Goal: Task Accomplishment & Management: Use online tool/utility

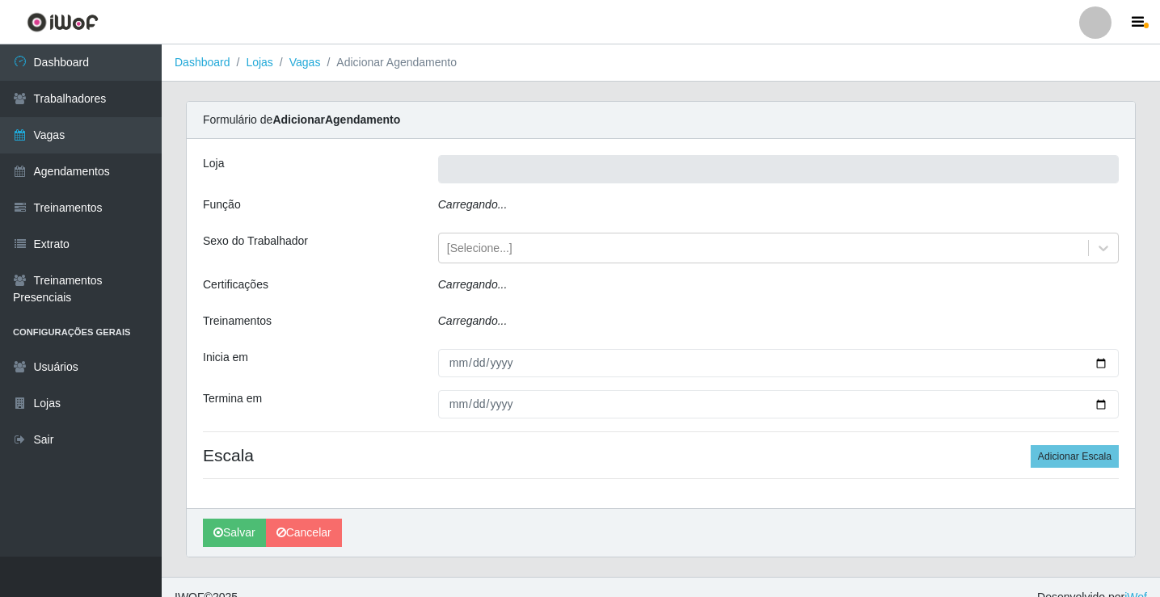
type input "Rede Econômico - Prata"
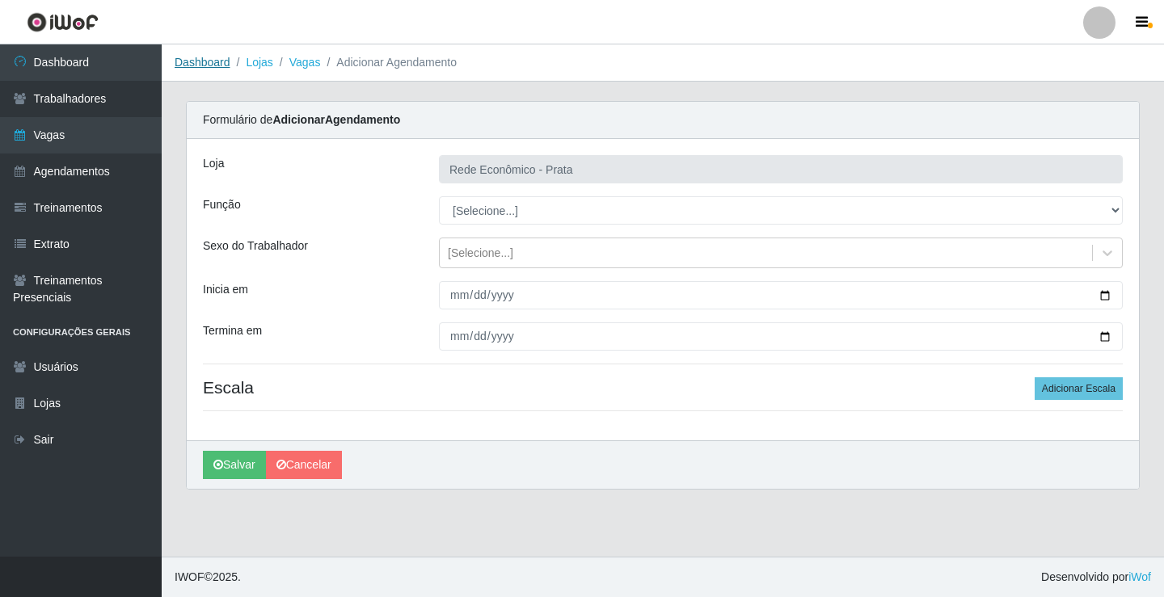
click at [211, 65] on link "Dashboard" at bounding box center [203, 62] width 56 height 13
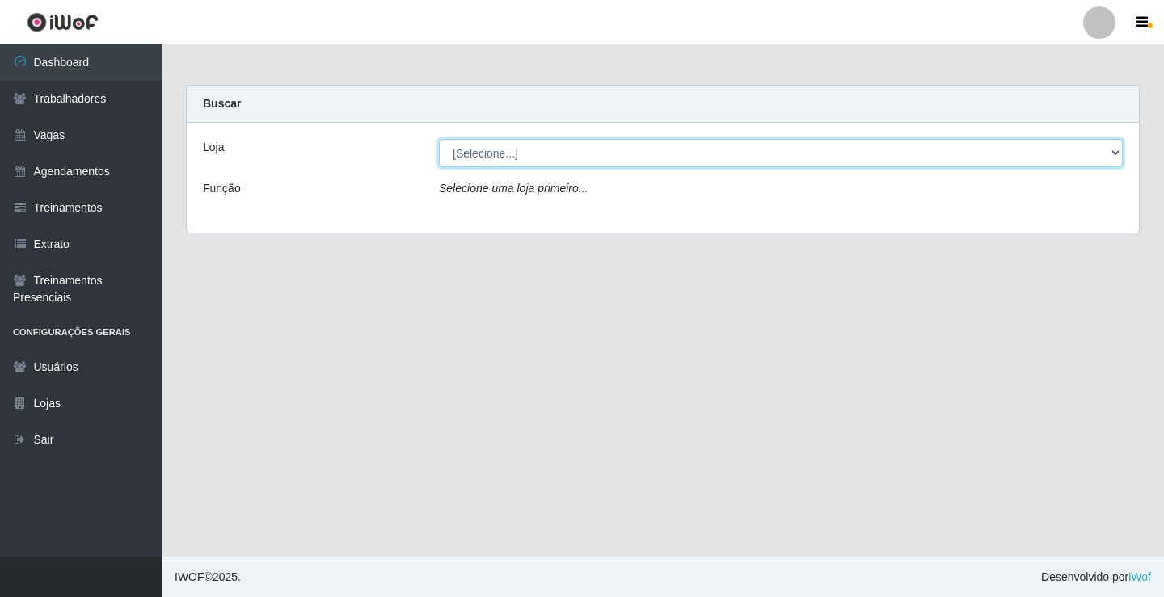
click at [477, 151] on select "[Selecione...] Rede Econômico - Prata" at bounding box center [781, 153] width 684 height 28
select select "192"
click at [439, 139] on select "[Selecione...] Rede Econômico - Prata" at bounding box center [781, 153] width 684 height 28
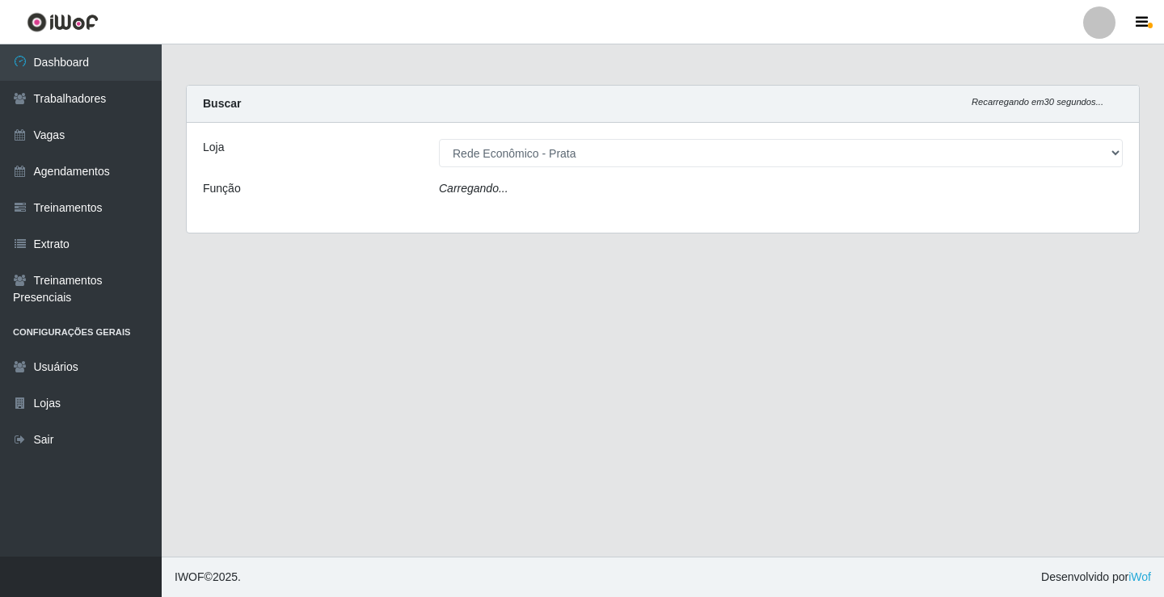
click at [482, 190] on icon "Carregando..." at bounding box center [474, 188] width 70 height 13
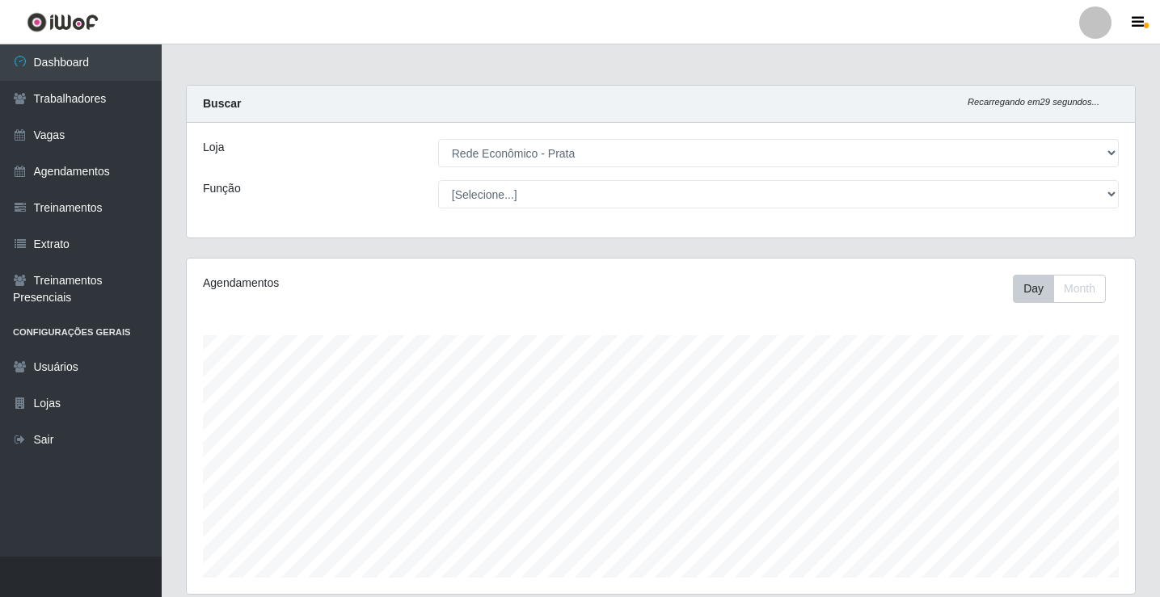
scroll to position [335, 948]
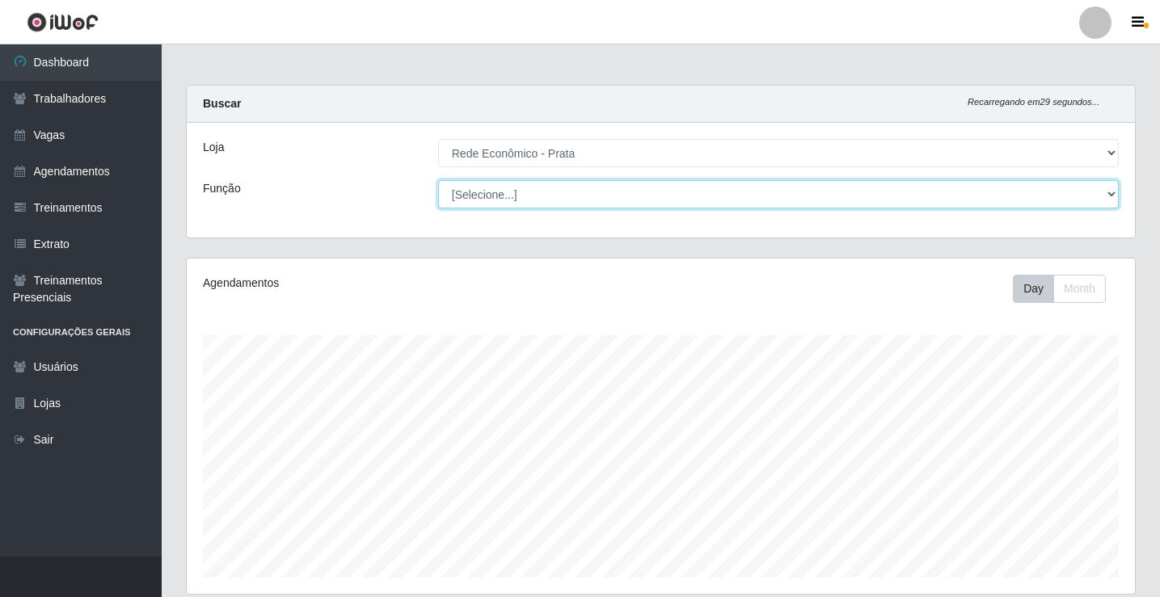
click at [482, 192] on select "[Selecione...] ASG ASG + ASG ++ Embalador Embalador + Embalador ++ Operador de …" at bounding box center [778, 194] width 681 height 28
select select "1"
click at [438, 180] on select "[Selecione...] ASG ASG + ASG ++ Embalador Embalador + Embalador ++ Operador de …" at bounding box center [778, 194] width 681 height 28
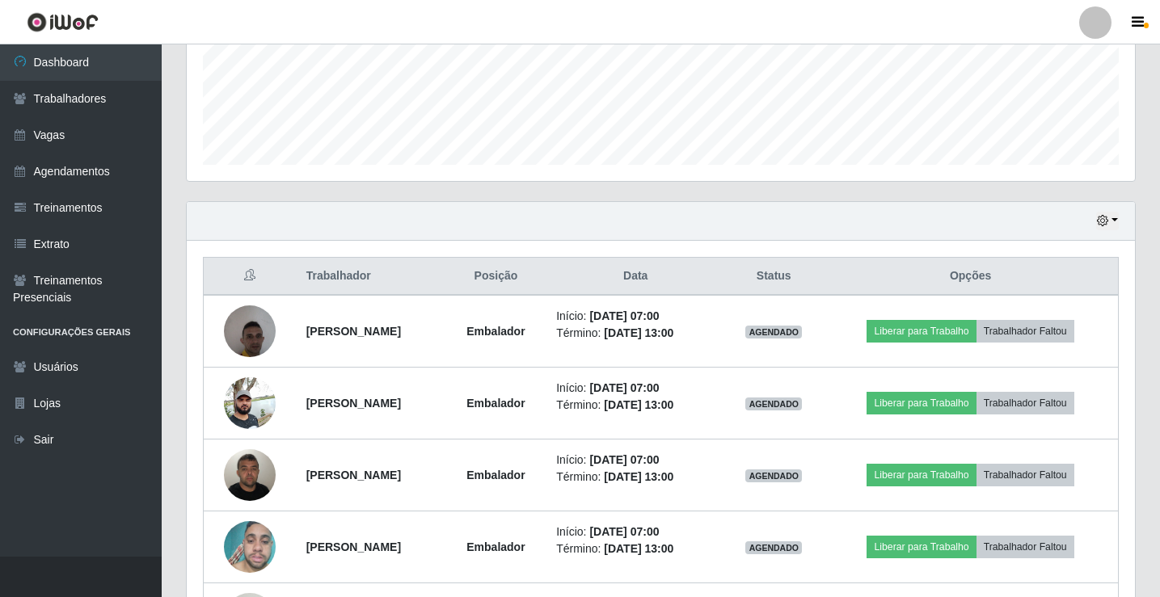
scroll to position [592, 0]
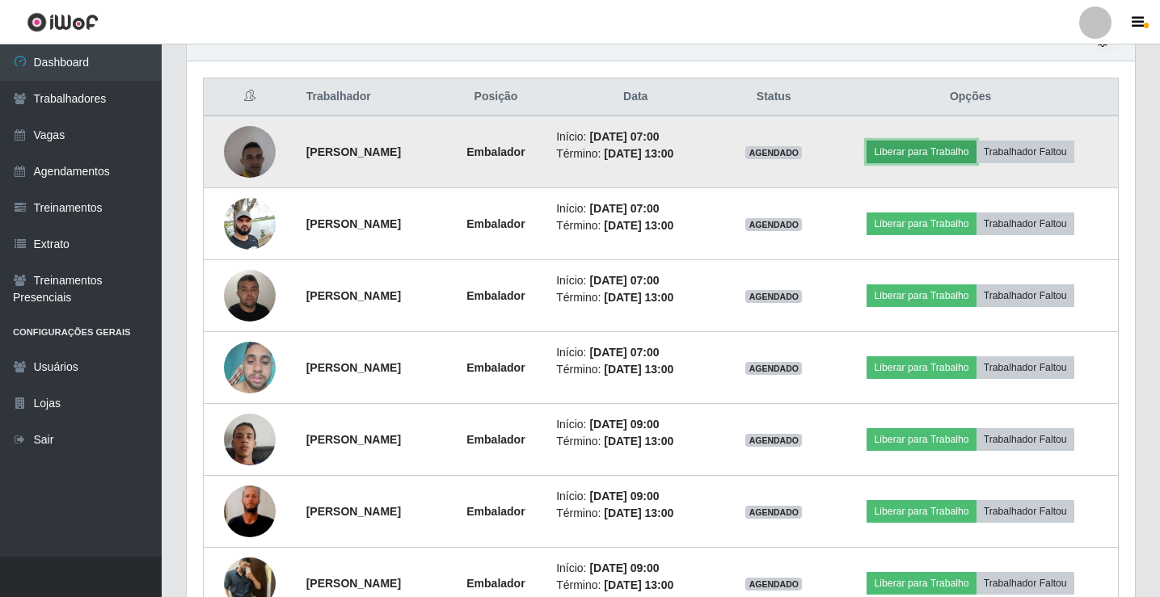
click at [947, 154] on button "Liberar para Trabalho" at bounding box center [920, 152] width 109 height 23
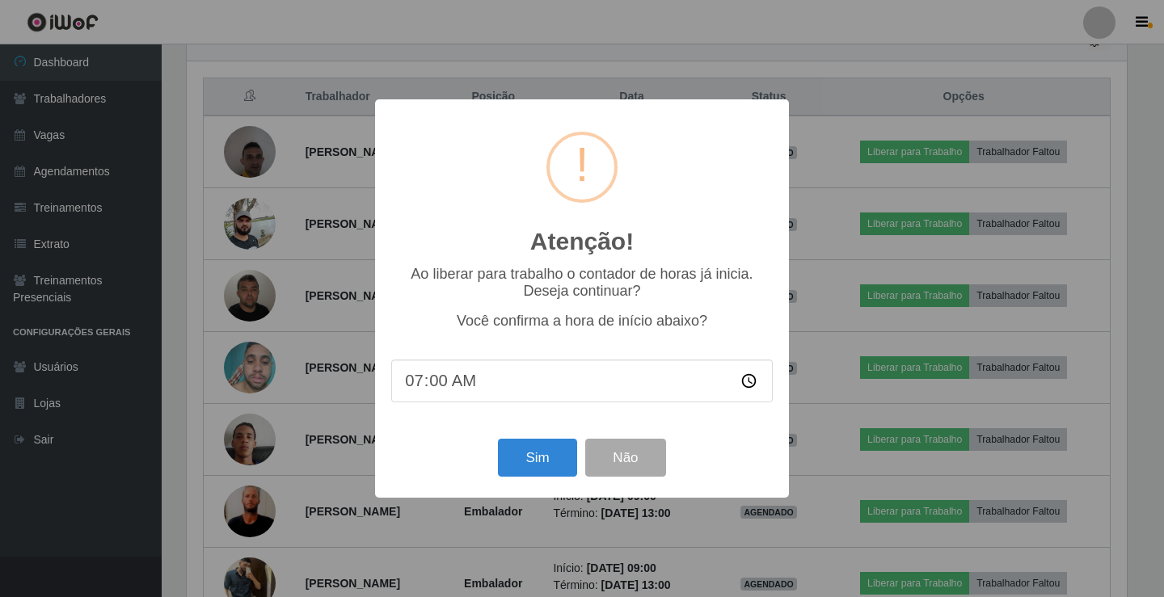
click at [526, 489] on div "Atenção! × Ao liberar para trabalho o contador de horas já inicia. Deseja conti…" at bounding box center [582, 298] width 414 height 398
click at [531, 477] on button "Sim" at bounding box center [537, 458] width 78 height 38
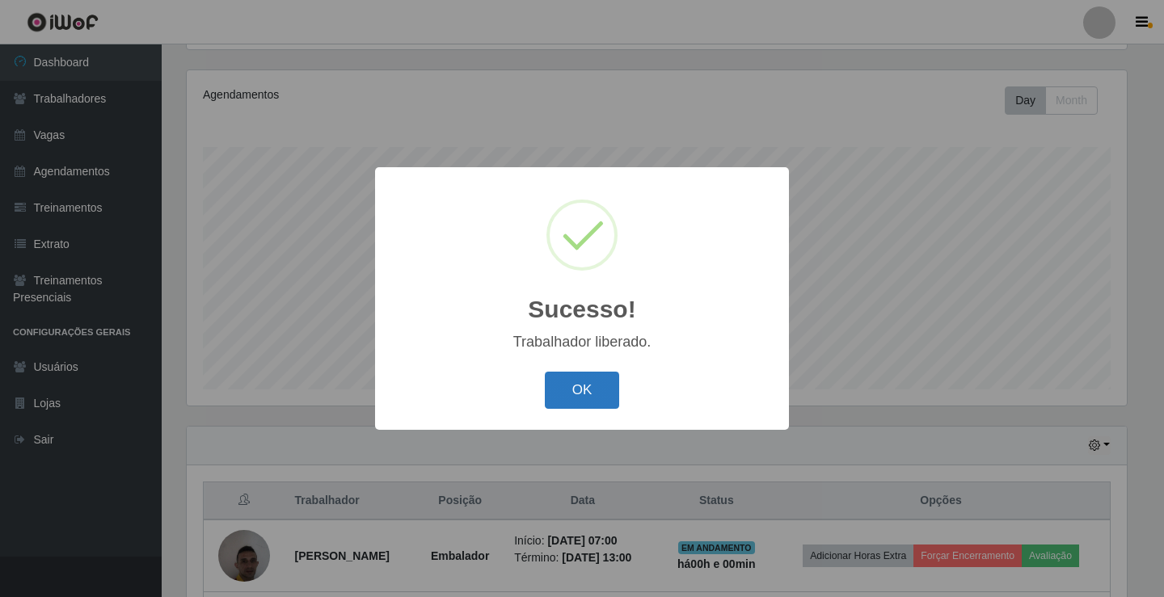
click at [581, 394] on button "OK" at bounding box center [582, 391] width 75 height 38
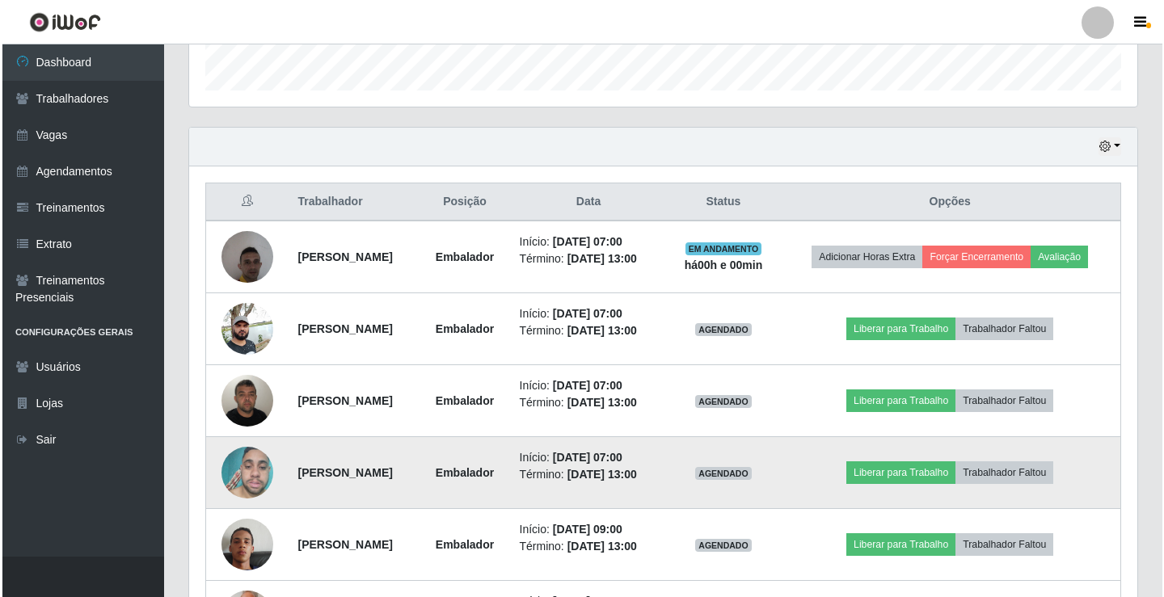
scroll to position [592, 0]
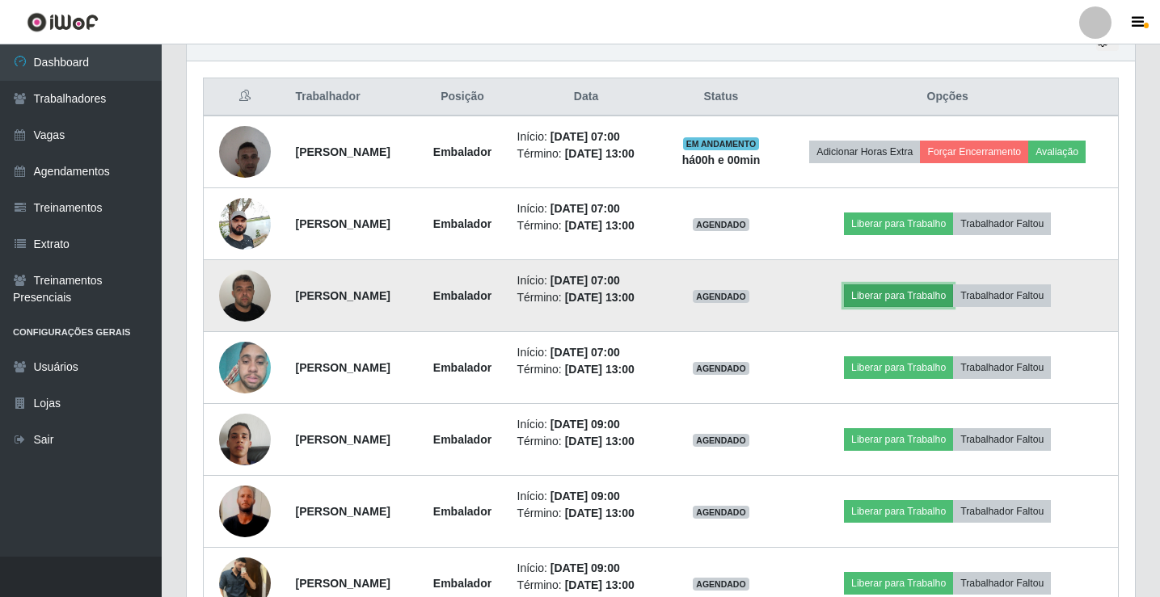
click at [930, 307] on button "Liberar para Trabalho" at bounding box center [898, 296] width 109 height 23
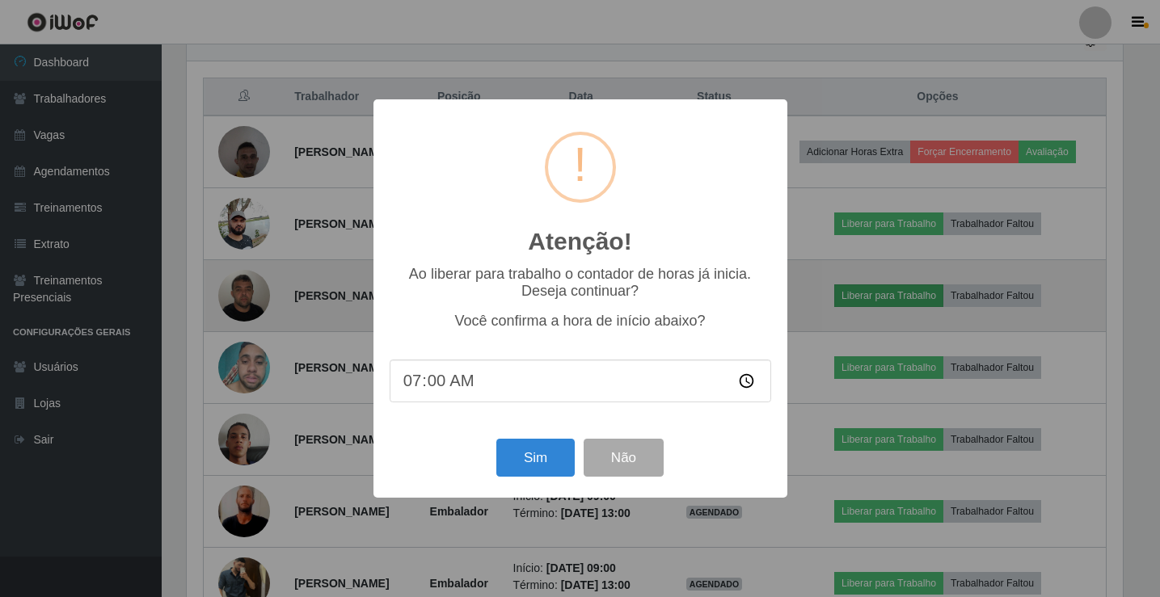
scroll to position [335, 940]
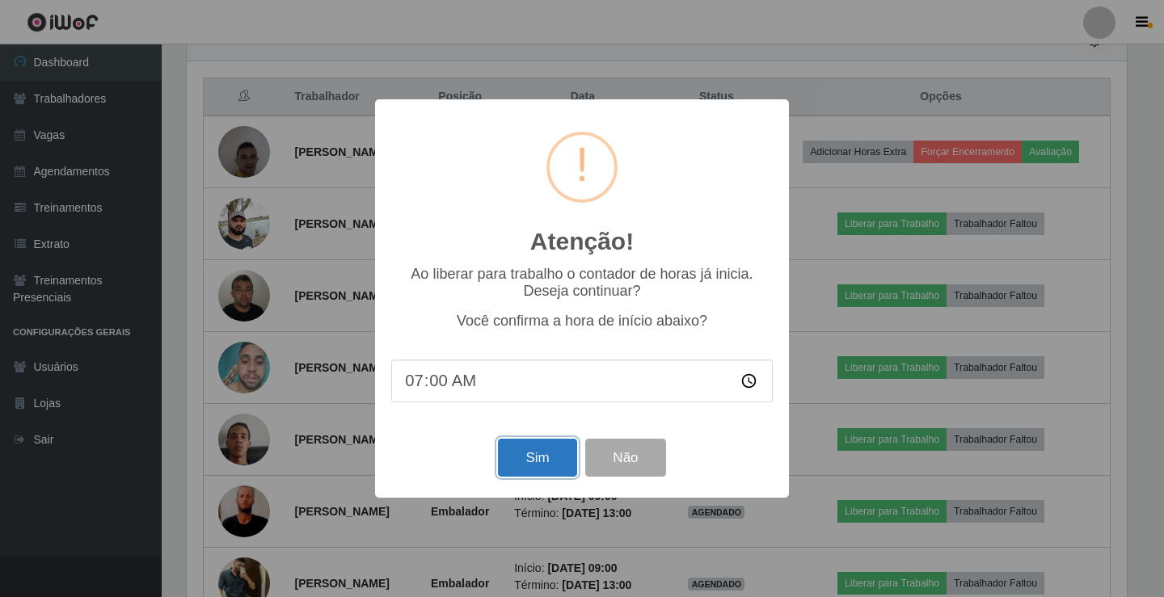
click at [538, 462] on button "Sim" at bounding box center [537, 458] width 78 height 38
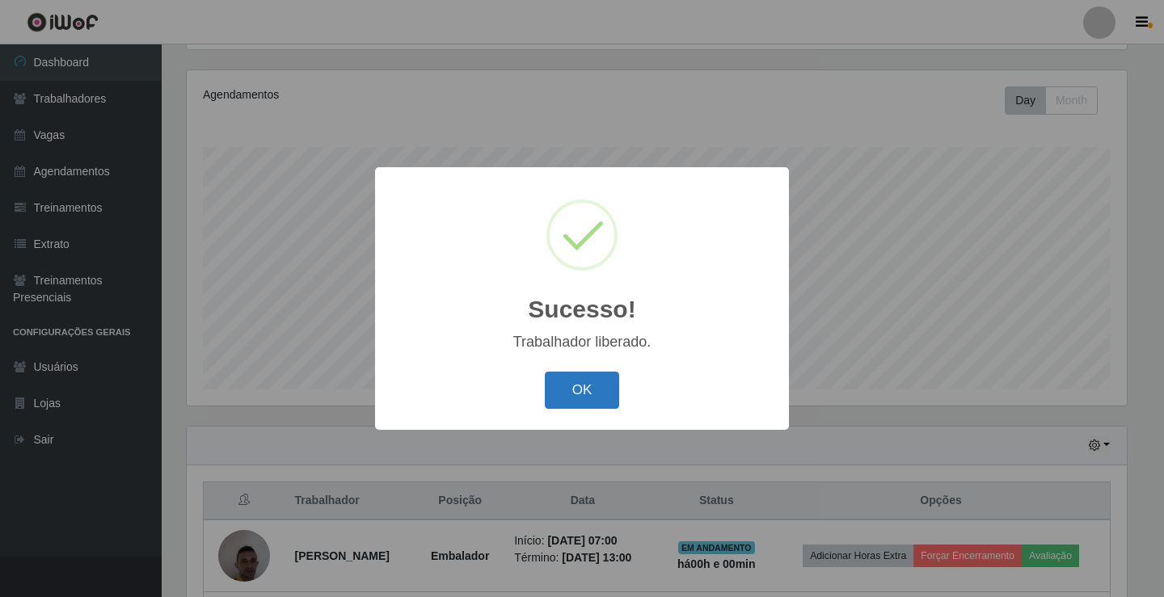
click at [580, 394] on button "OK" at bounding box center [582, 391] width 75 height 38
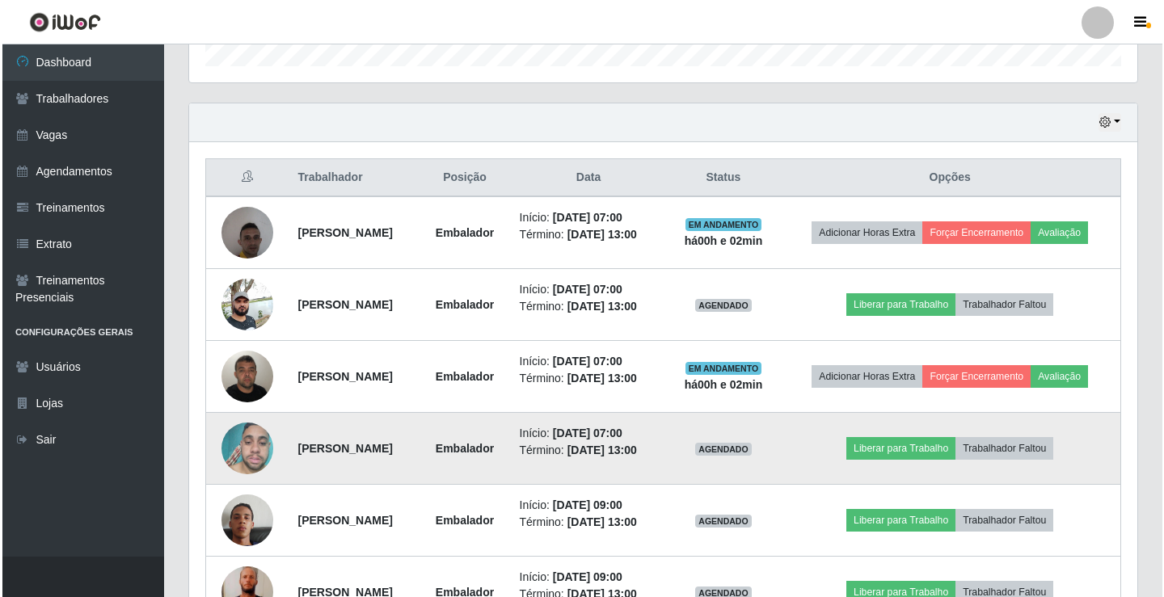
scroll to position [592, 0]
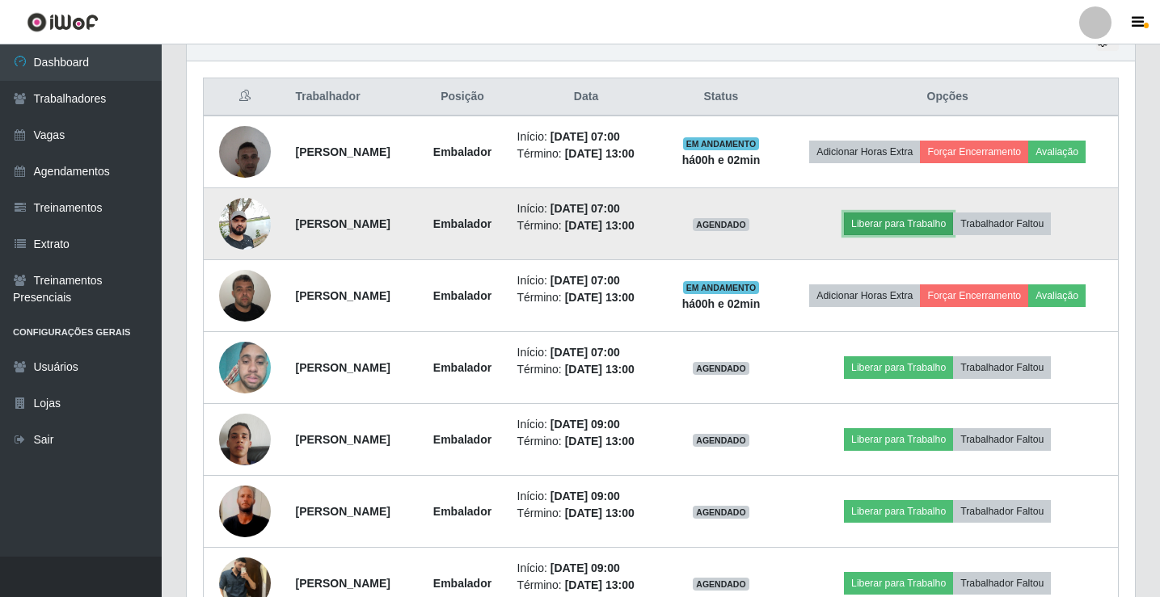
click at [923, 235] on button "Liberar para Trabalho" at bounding box center [898, 224] width 109 height 23
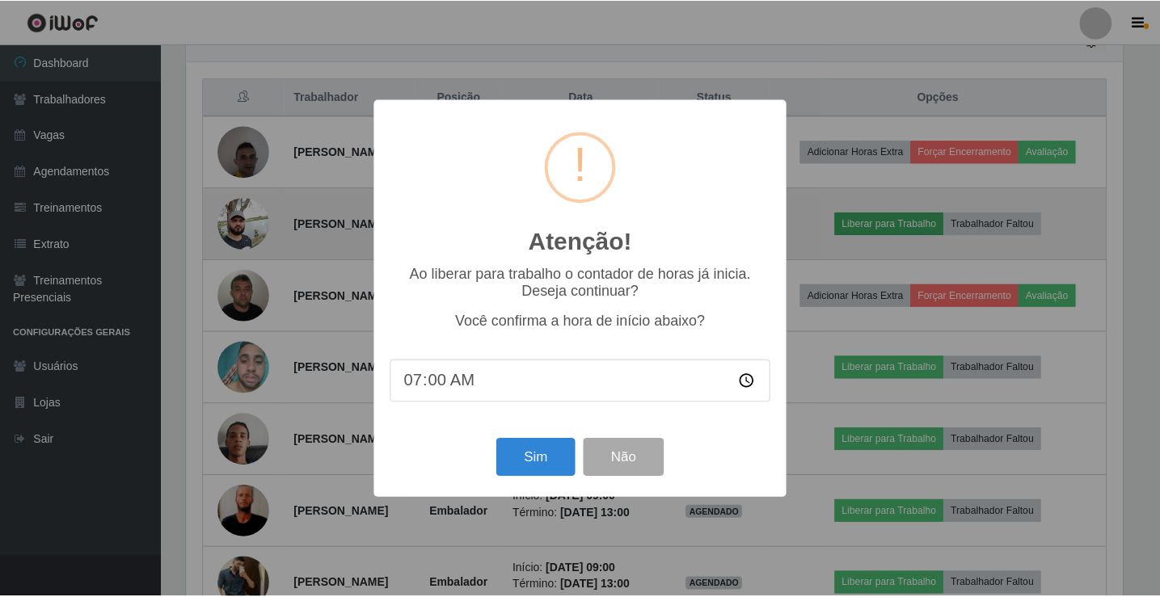
scroll to position [335, 940]
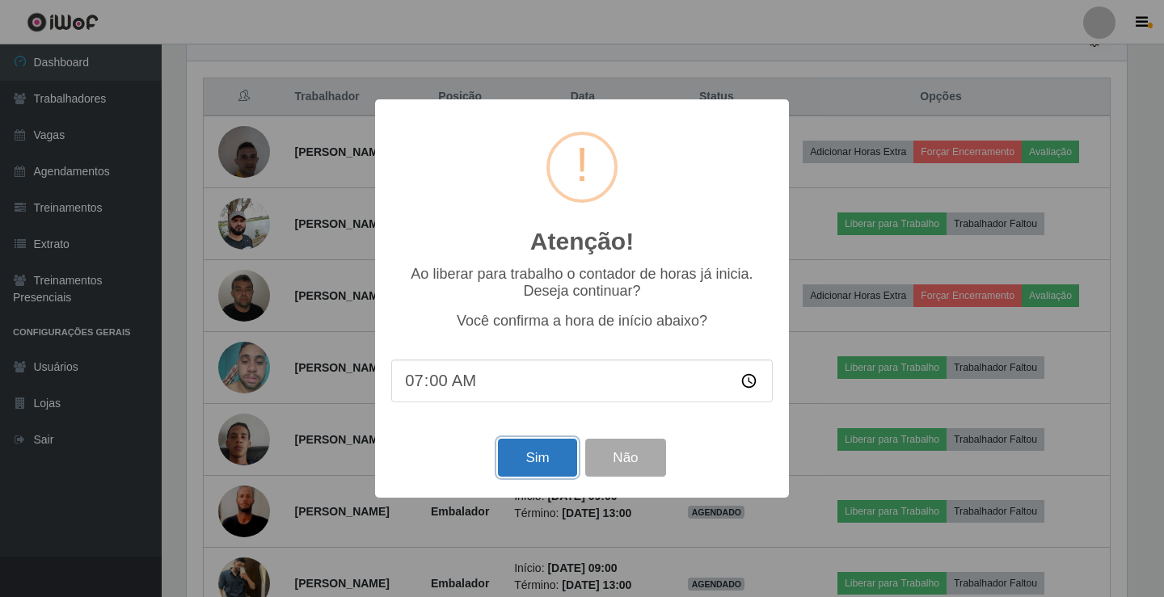
click at [543, 470] on button "Sim" at bounding box center [537, 458] width 78 height 38
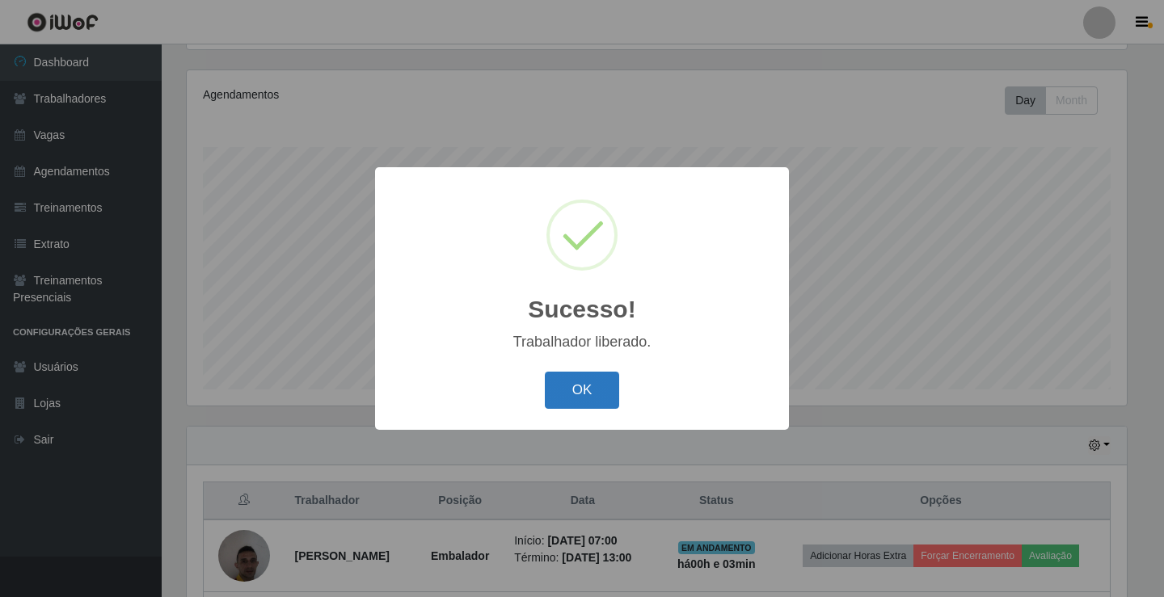
click at [577, 400] on button "OK" at bounding box center [582, 391] width 75 height 38
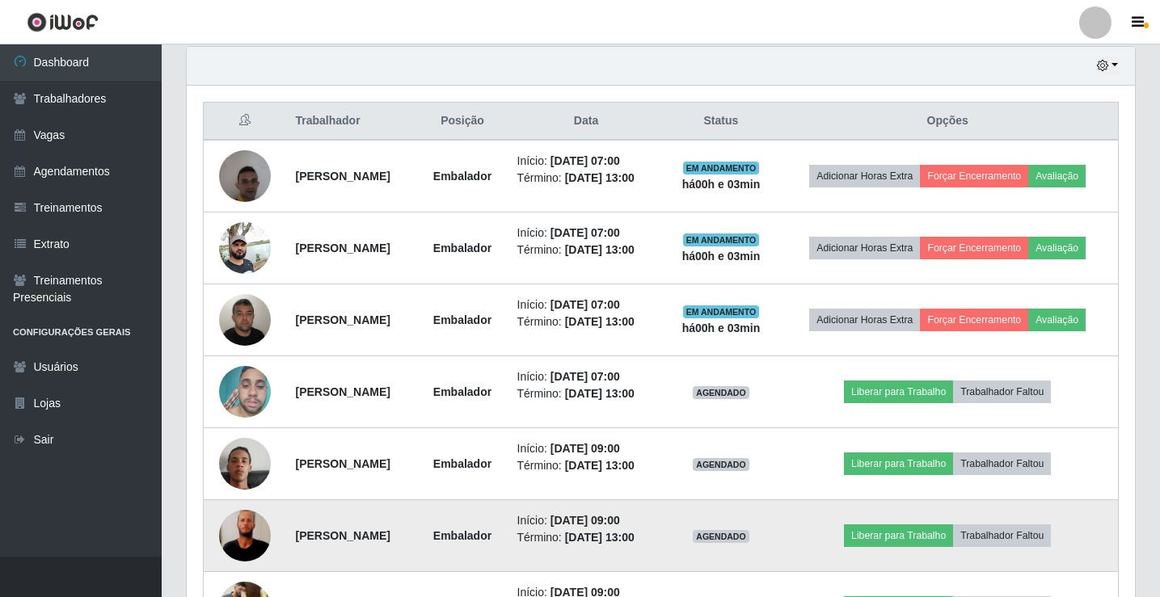
scroll to position [592, 0]
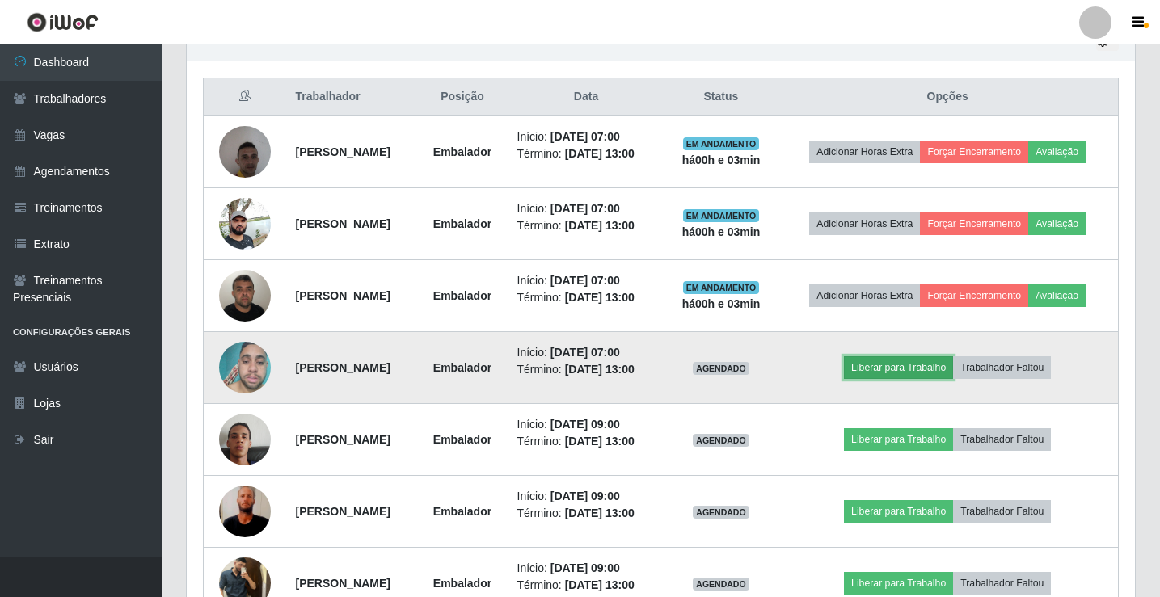
click at [905, 379] on button "Liberar para Trabalho" at bounding box center [898, 367] width 109 height 23
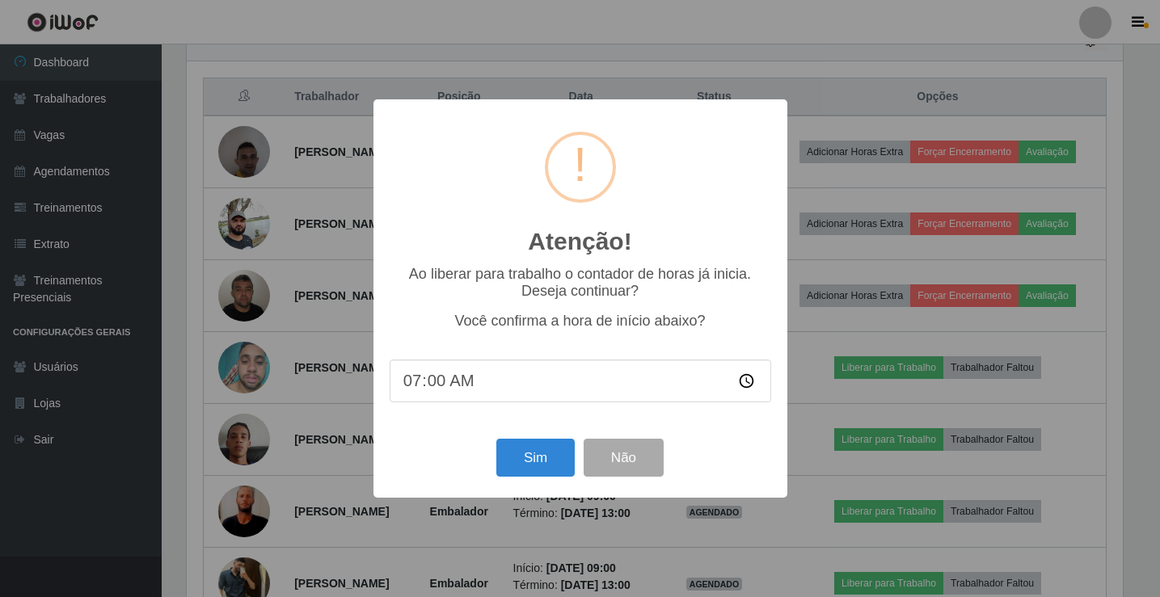
scroll to position [335, 940]
click at [521, 474] on button "Sim" at bounding box center [537, 458] width 78 height 38
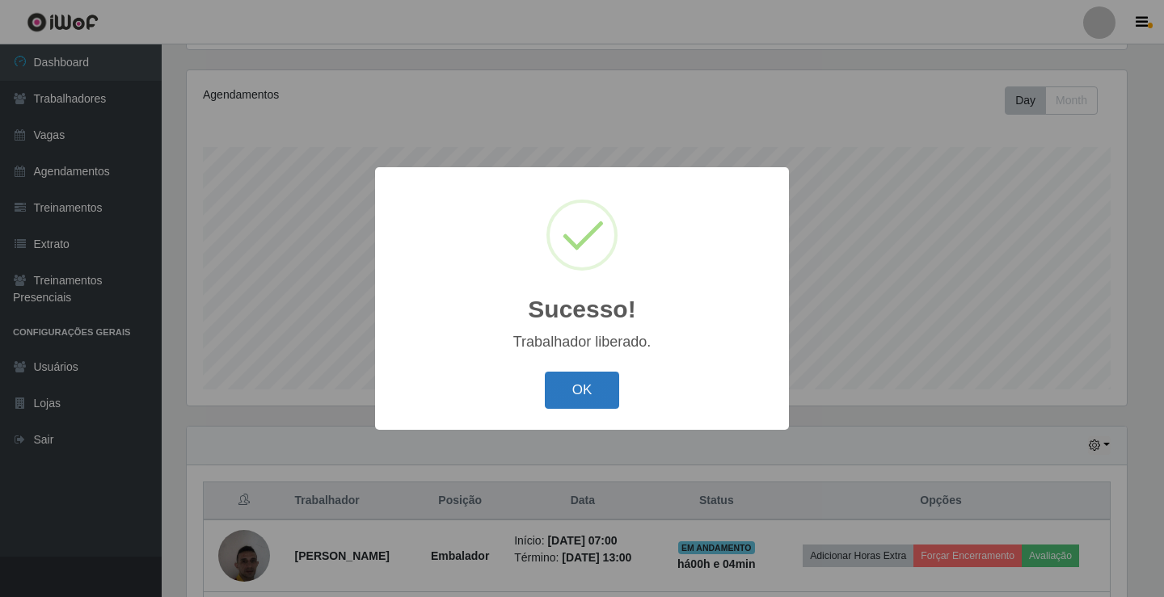
click at [571, 386] on button "OK" at bounding box center [582, 391] width 75 height 38
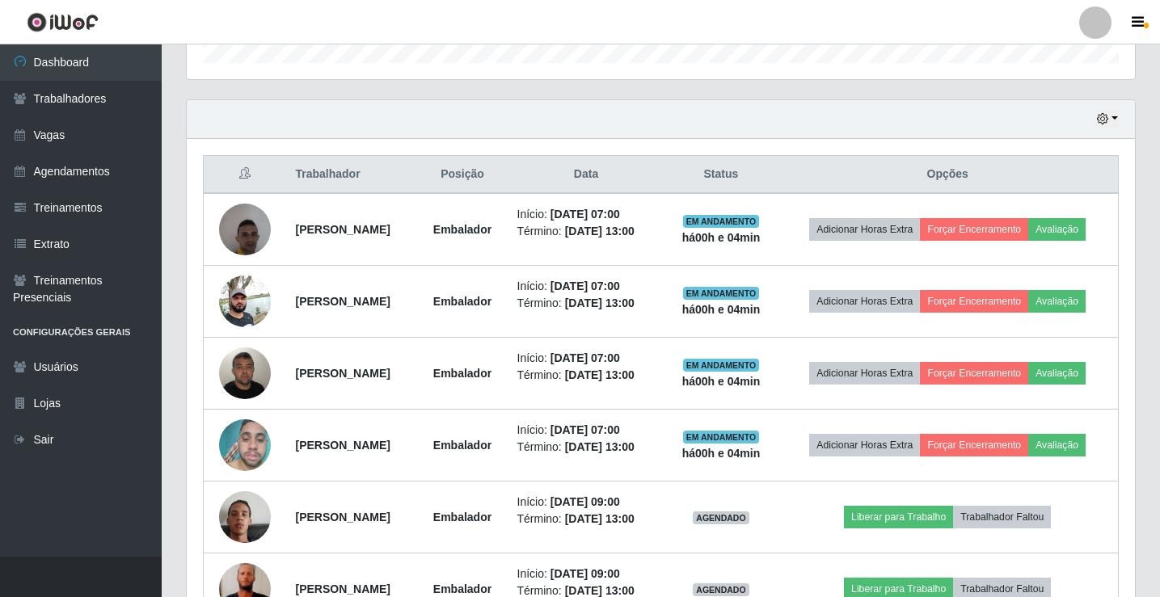
scroll to position [512, 0]
